Goal: Navigation & Orientation: Find specific page/section

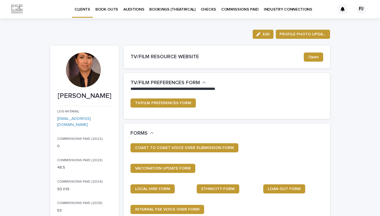
click at [108, 10] on p "BOOK OUTS" at bounding box center [106, 6] width 23 height 12
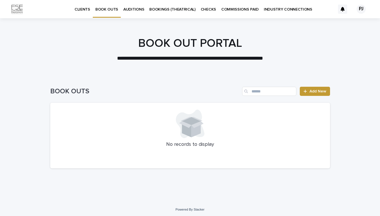
click at [134, 9] on p "AUDITIONS" at bounding box center [133, 6] width 21 height 12
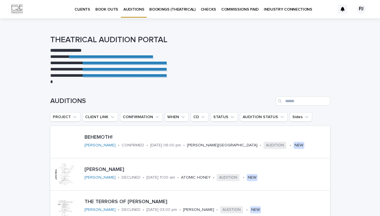
click at [166, 7] on p "BOOKINGS (THEATRICAL)" at bounding box center [172, 6] width 46 height 12
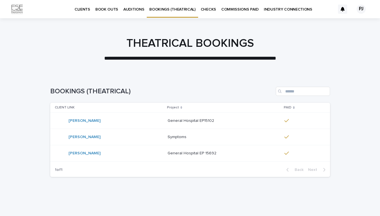
click at [208, 10] on p "CHECKS" at bounding box center [208, 6] width 15 height 12
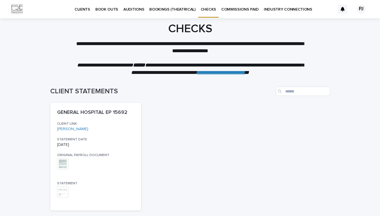
click at [236, 11] on p "COMMISSIONS PAID" at bounding box center [239, 6] width 37 height 12
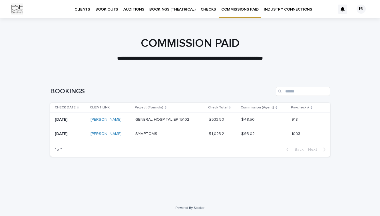
click at [288, 8] on p "INDUSTRY CONNECTIONS" at bounding box center [288, 6] width 49 height 12
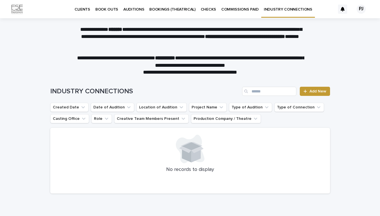
click at [86, 8] on p "CLIENTS" at bounding box center [83, 6] width 16 height 12
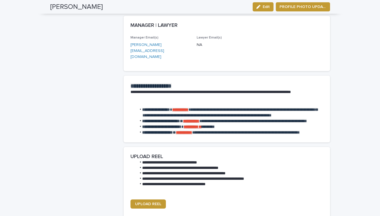
scroll to position [636, 0]
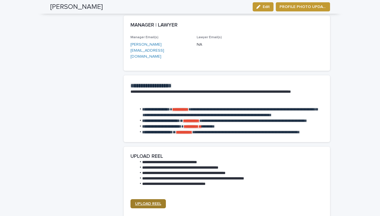
click at [147, 202] on span "UPLOAD REEL" at bounding box center [148, 204] width 26 height 4
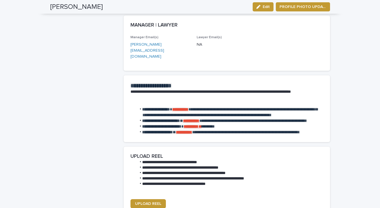
click at [189, 107] on strong "**********" at bounding box center [180, 109] width 16 height 4
